Goal: Task Accomplishment & Management: Manage account settings

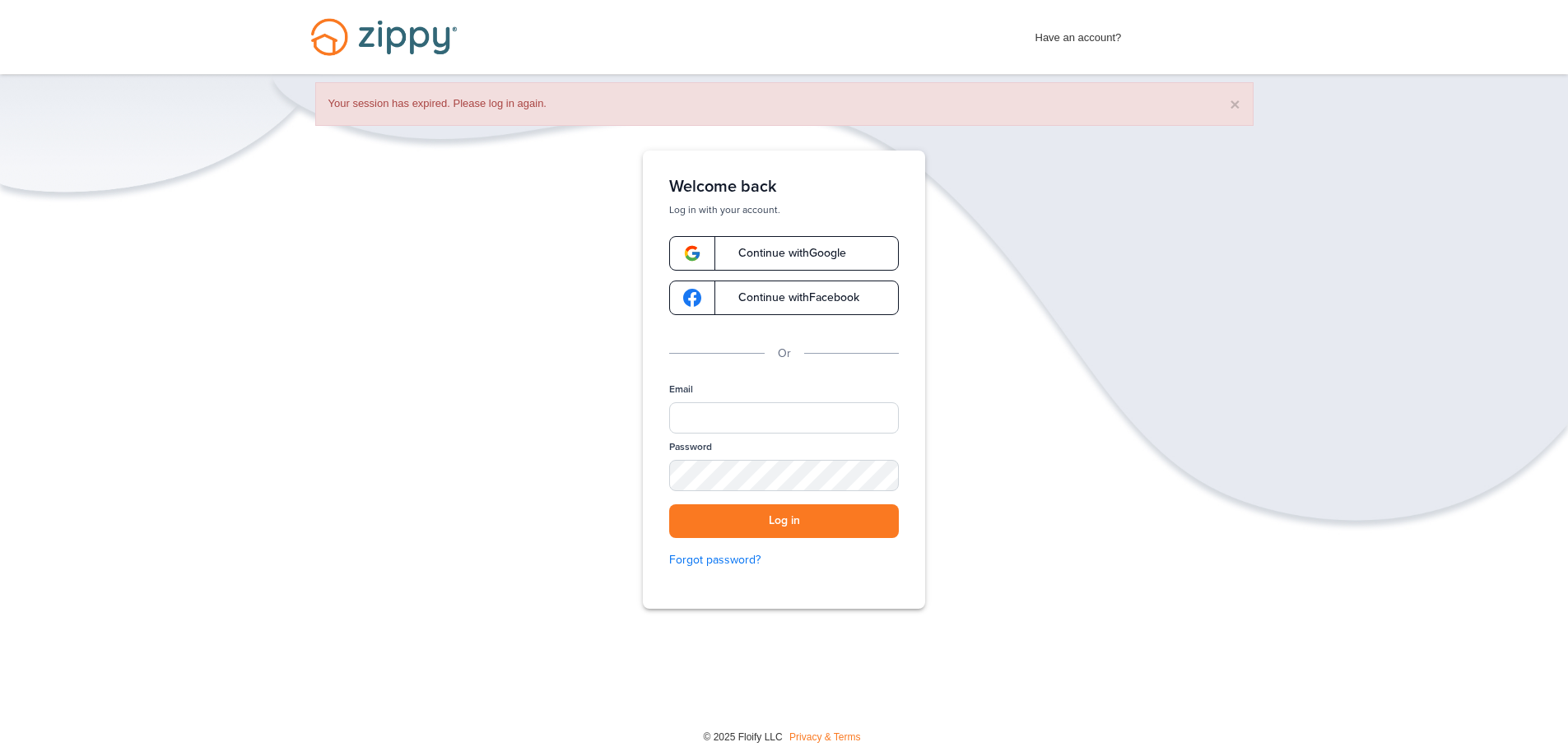
click at [730, 252] on span "Continue with Google" at bounding box center [784, 253] width 124 height 11
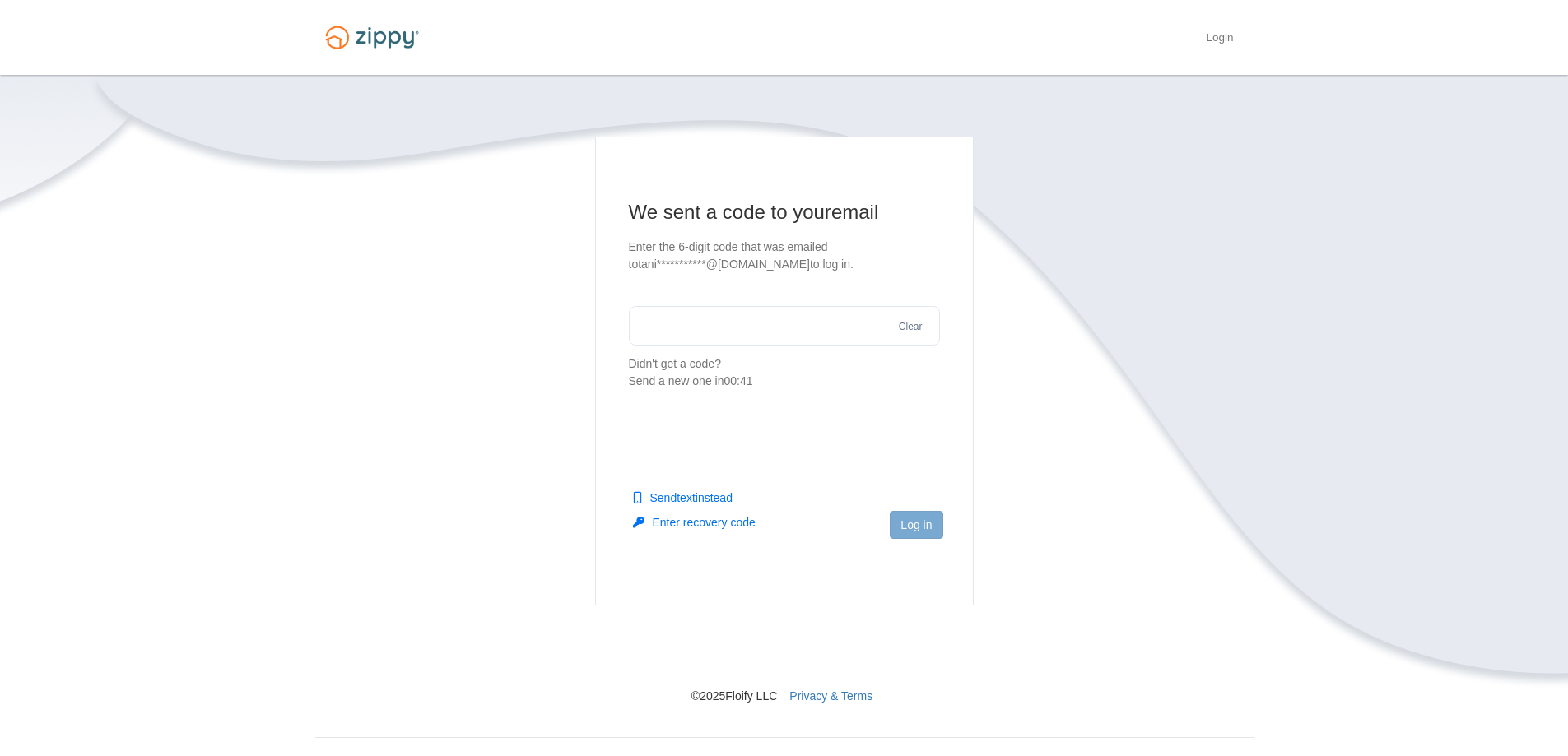
click at [666, 327] on input "text" at bounding box center [785, 326] width 311 height 40
type input "******"
click at [915, 524] on button "Log in" at bounding box center [916, 524] width 53 height 28
